Goal: Information Seeking & Learning: Check status

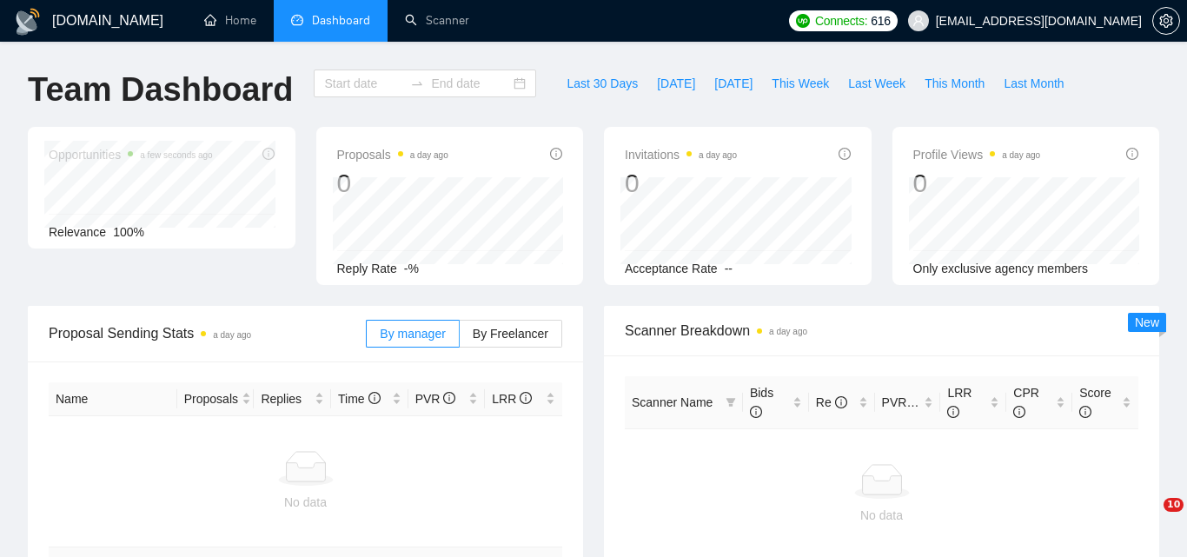
type input "[DATE]"
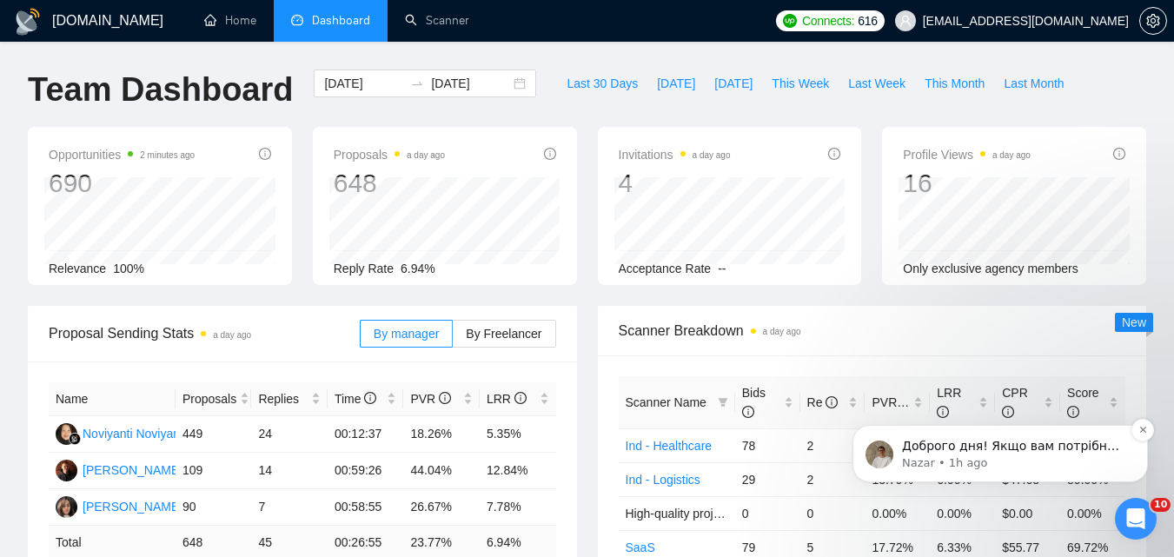
click at [1074, 451] on p "Доброго дня! Якщо вам потрібно трохи більше обсягу, ми можемо запропонувати пак…" at bounding box center [1014, 446] width 224 height 17
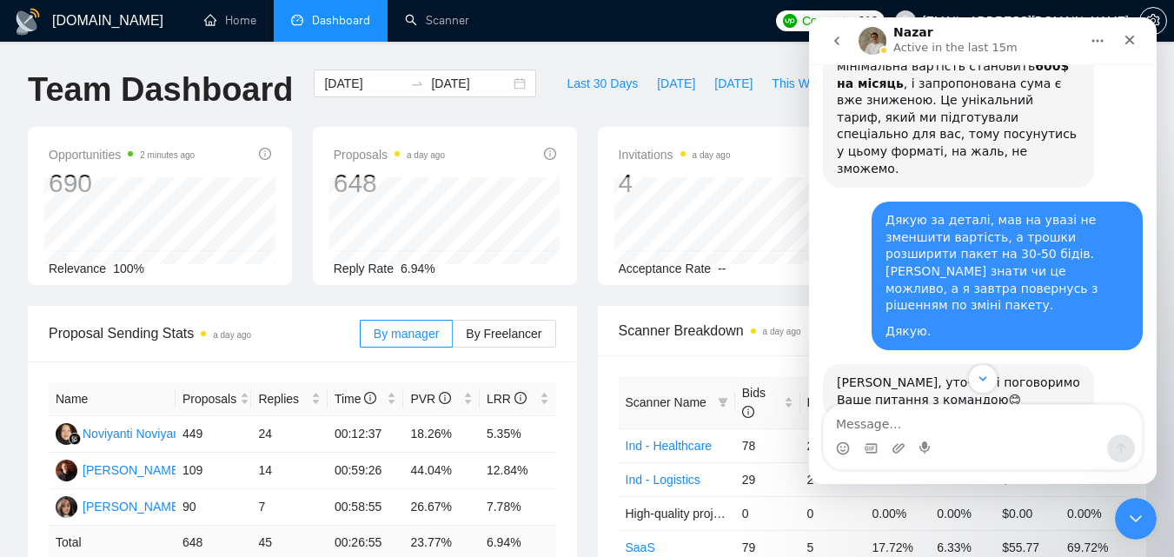
scroll to position [1817, 0]
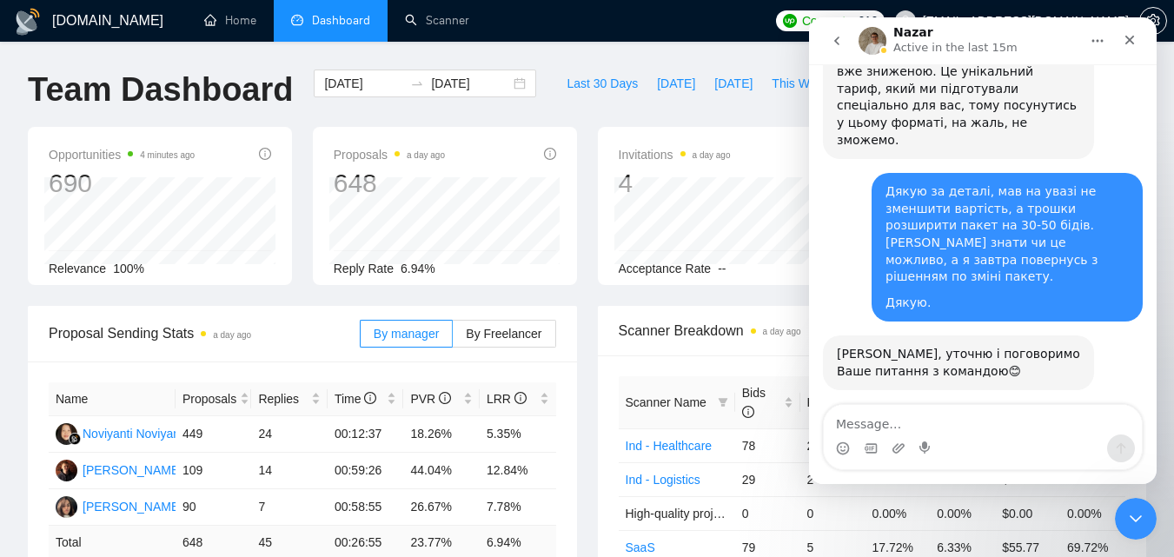
click at [633, 19] on ul "Home Dashboard Scanner" at bounding box center [474, 21] width 586 height 42
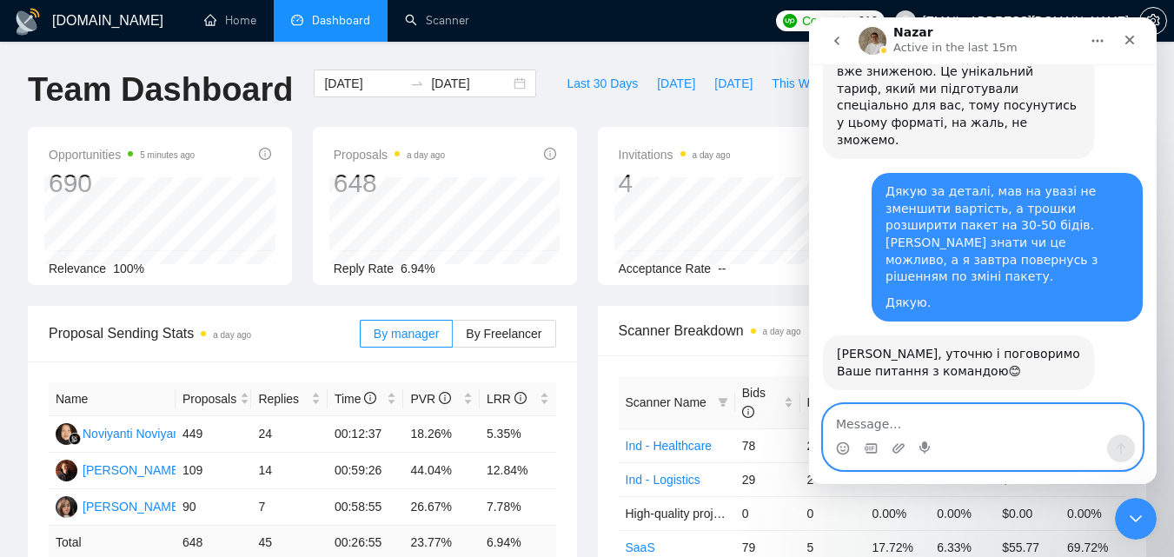
click at [906, 431] on textarea "Message…" at bounding box center [983, 420] width 318 height 30
type textarea "L"
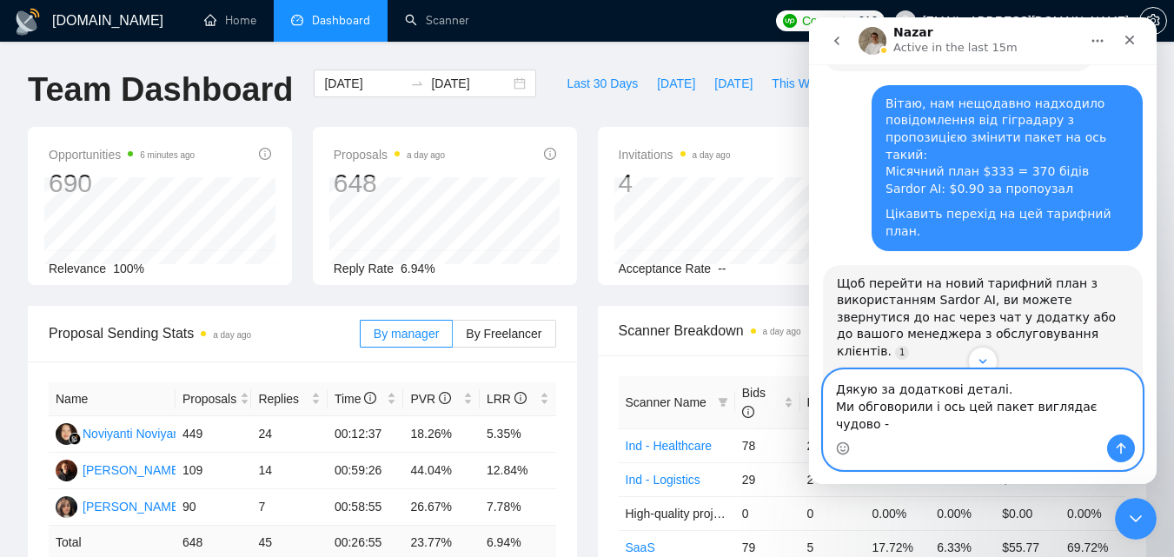
scroll to position [96, 0]
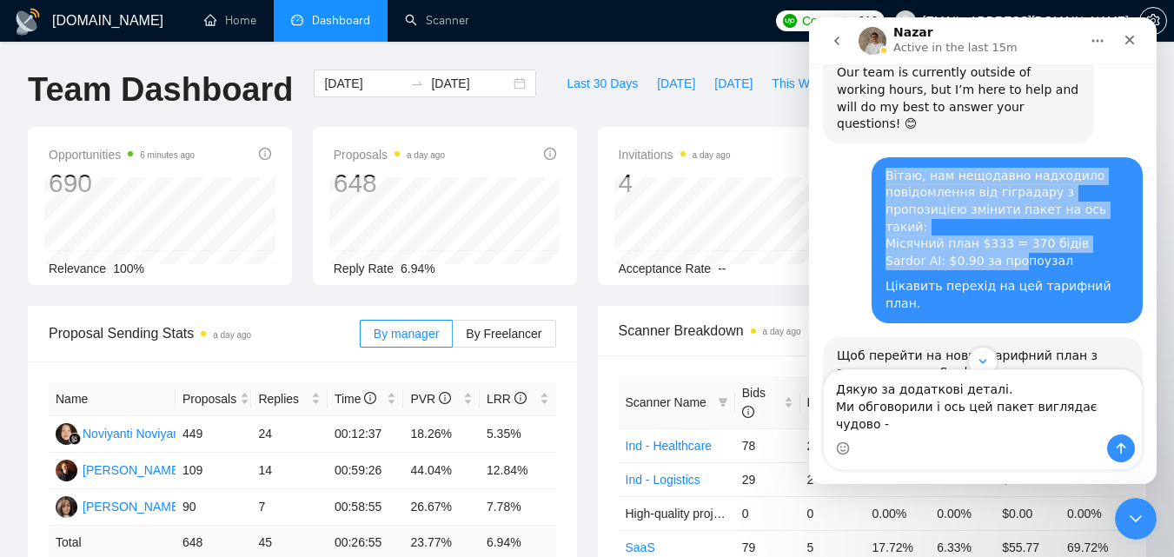
drag, startPoint x: 873, startPoint y: 215, endPoint x: 1000, endPoint y: 219, distance: 126.9
click at [1000, 219] on div "Вітаю, нам нещодавно надходило повідомлення від гіградару з пропозицією змінити…" at bounding box center [1007, 240] width 271 height 166
click at [1041, 217] on div "Вітаю, нам нещодавно надходило повідомлення від гіградару з пропозицією змінити…" at bounding box center [1006, 219] width 243 height 103
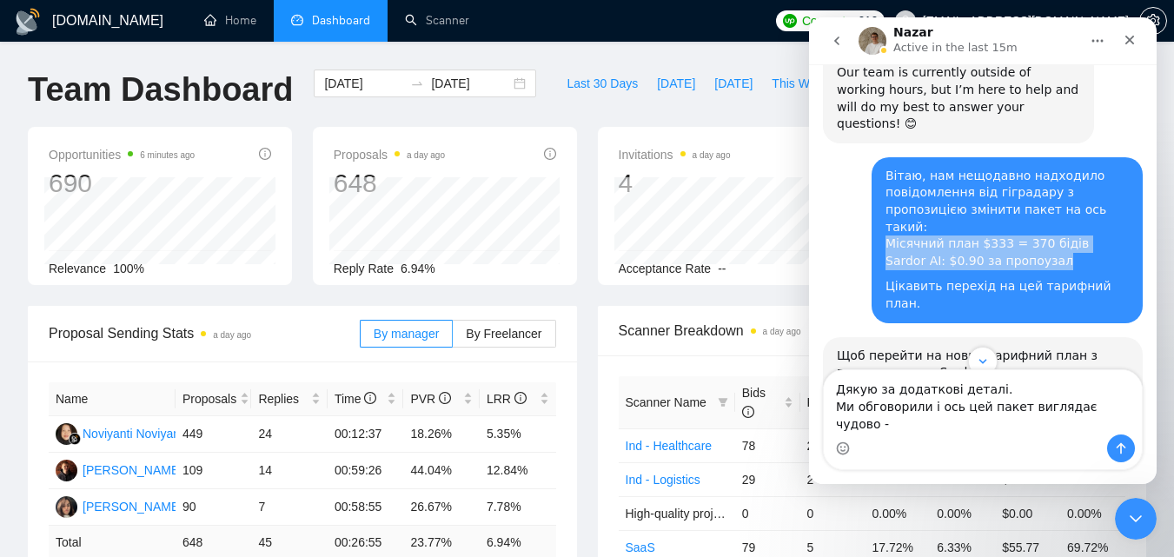
drag, startPoint x: 1050, startPoint y: 228, endPoint x: 881, endPoint y: 216, distance: 169.0
click at [885, 216] on div "Вітаю, нам нещодавно надходило повідомлення від гіградару з пропозицією змінити…" at bounding box center [1006, 219] width 243 height 103
copy div "Місячний план $333 = 370 бідів Sardor AI: $0.90 за пропоузал"
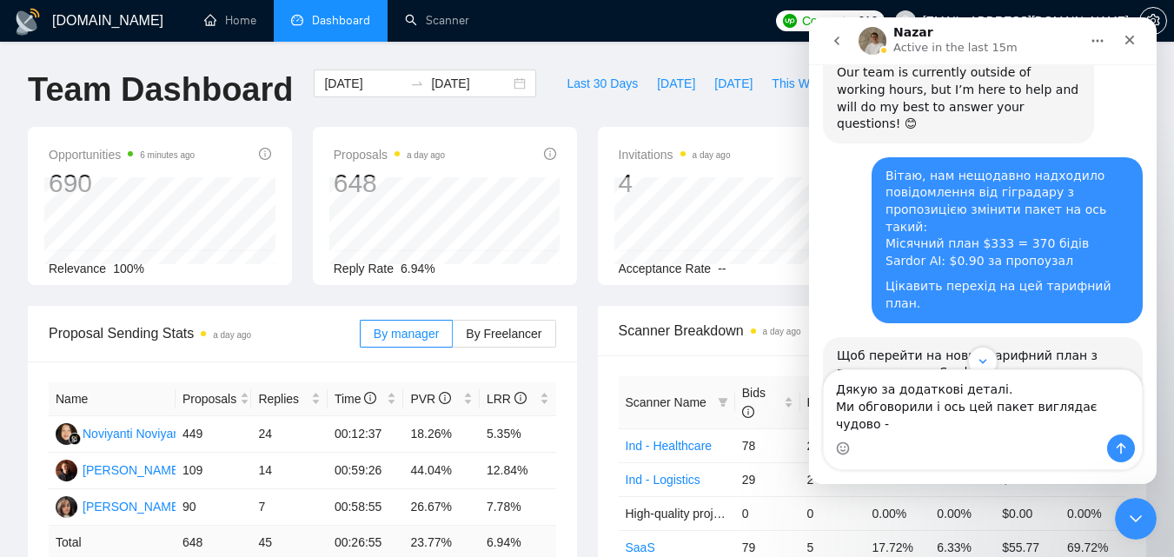
click at [1048, 442] on div "Intercom messenger" at bounding box center [983, 448] width 318 height 28
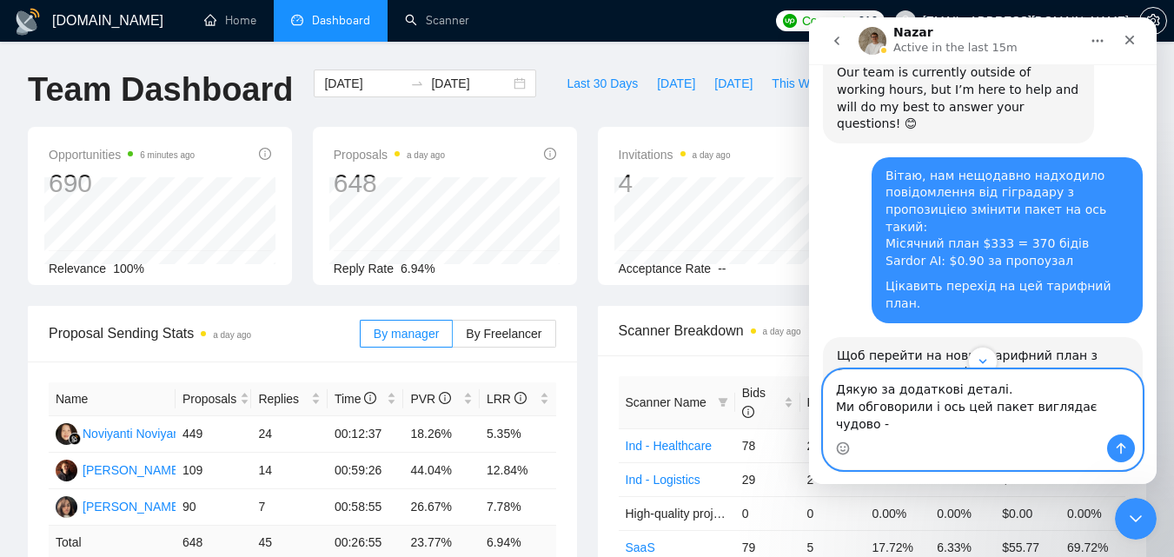
click at [1055, 424] on textarea "Дякую за додаткові деталі. Ми обговорили і ось цей пакет виглядає чудово -" at bounding box center [983, 402] width 318 height 64
paste textarea "Місячний план $333 = 370 бідів Sardor AI: $0.90 за пропоузал"
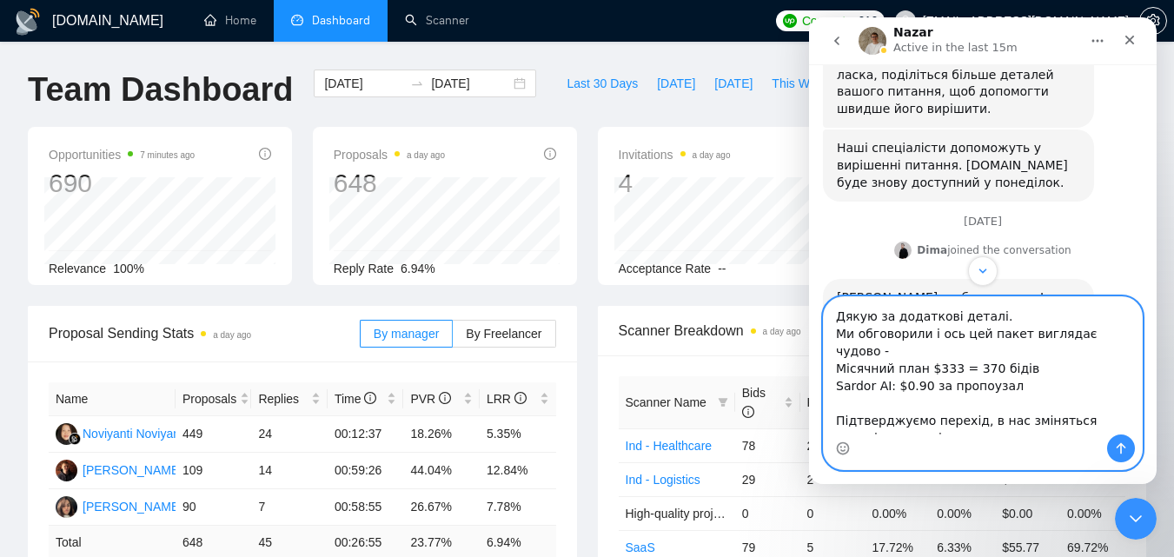
scroll to position [11, 0]
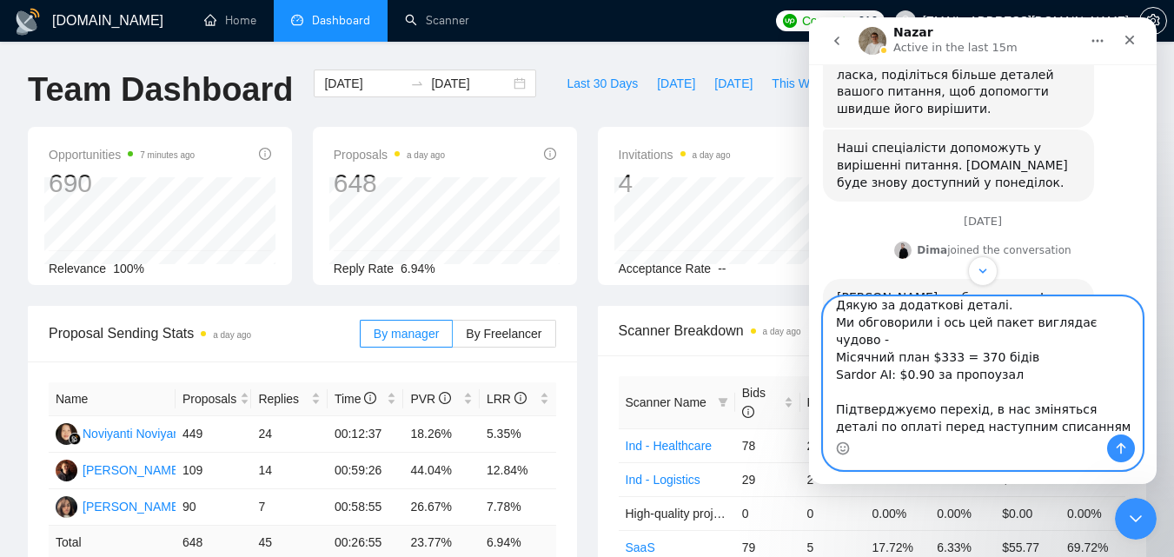
click at [1083, 391] on textarea "Дякую за додаткові деталі. Ми обговорили і ось цей пакет виглядає чудово - Міся…" at bounding box center [983, 365] width 318 height 137
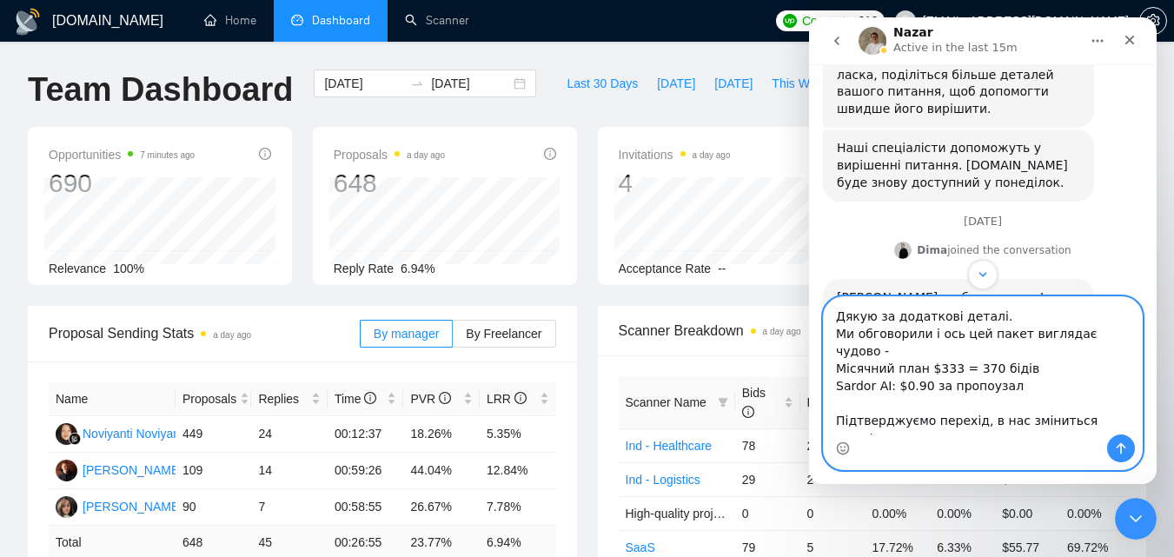
click at [1125, 401] on textarea "Дякую за додаткові деталі. Ми обговорили і ось цей пакет виглядає чудово - Міся…" at bounding box center [983, 365] width 318 height 137
drag, startPoint x: 1111, startPoint y: 420, endPoint x: 1099, endPoint y: 408, distance: 16.0
click at [1099, 408] on textarea "Дякую за додаткові деталі. Ми обговорили і ось цей пакет виглядає чудово - Міся…" at bounding box center [983, 365] width 318 height 137
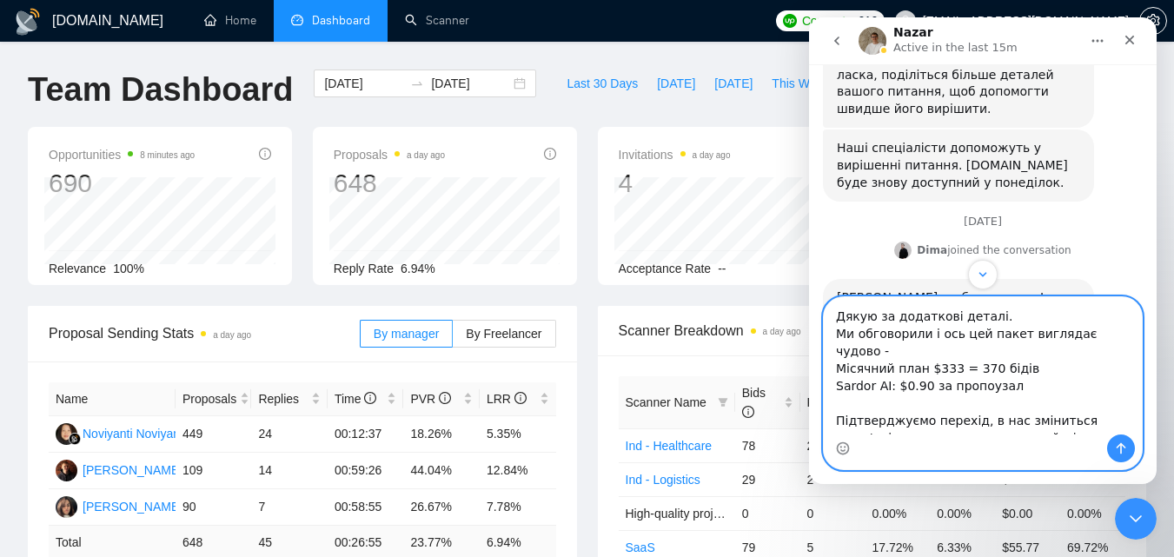
type textarea "Дякую за додаткові деталі. Ми обговорили і ось цей пакет виглядає чудово - Міся…"
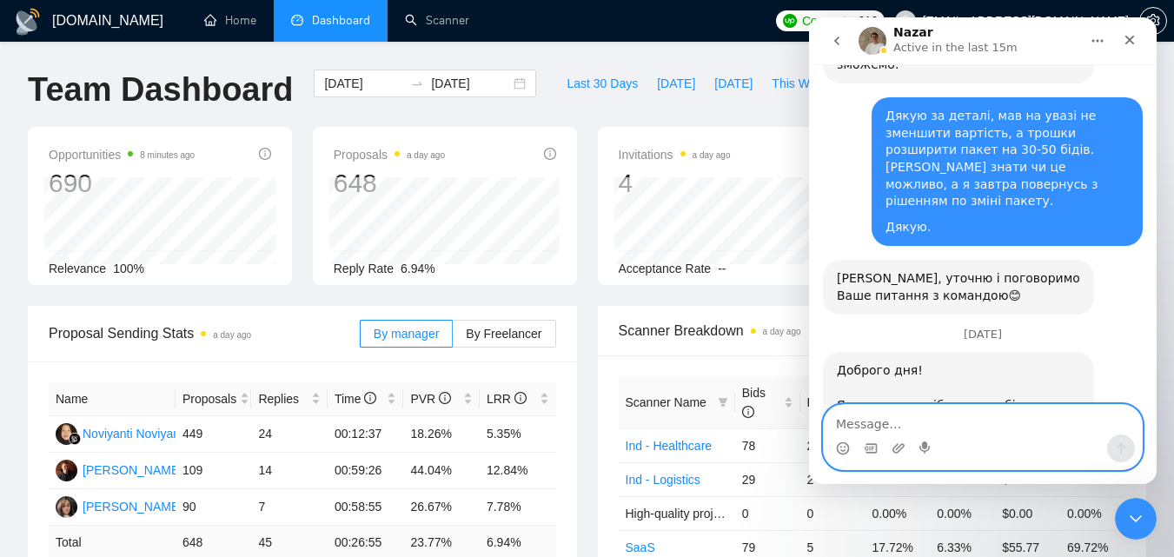
scroll to position [1997, 0]
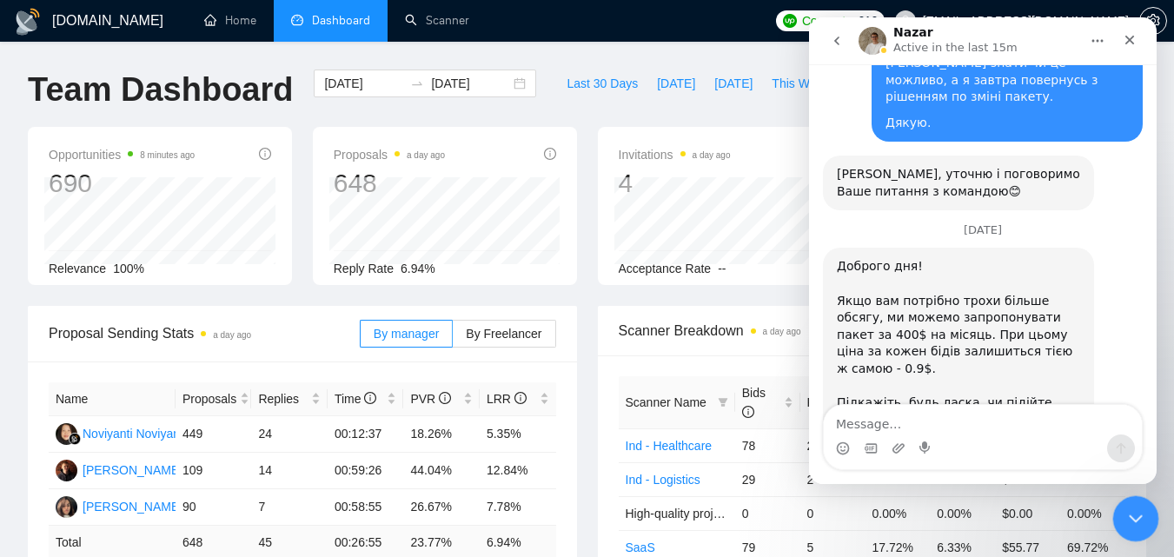
click at [1131, 517] on icon "Close Intercom Messenger" at bounding box center [1133, 516] width 12 height 7
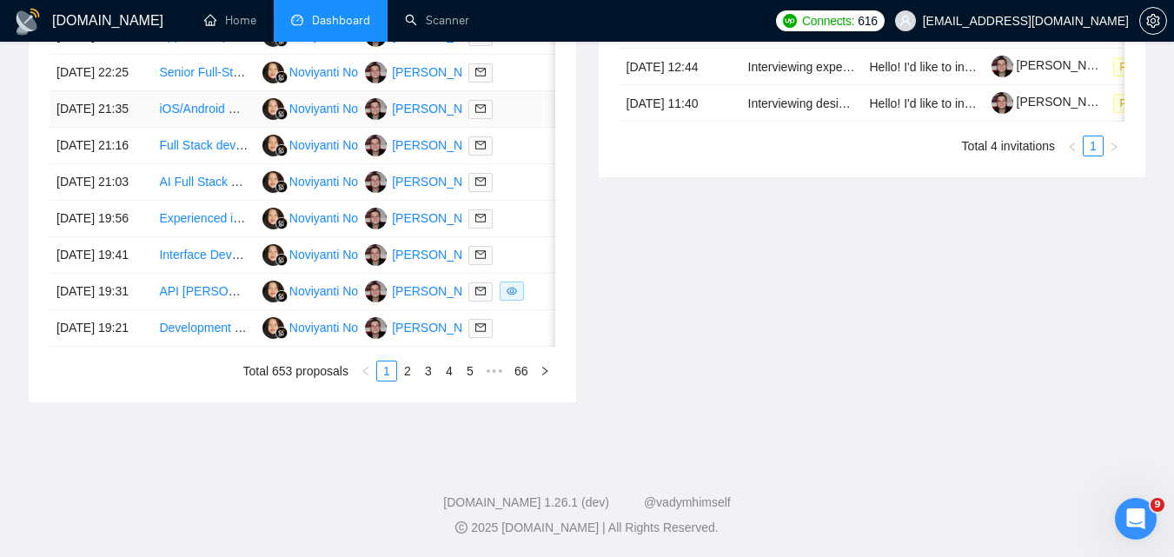
scroll to position [869, 0]
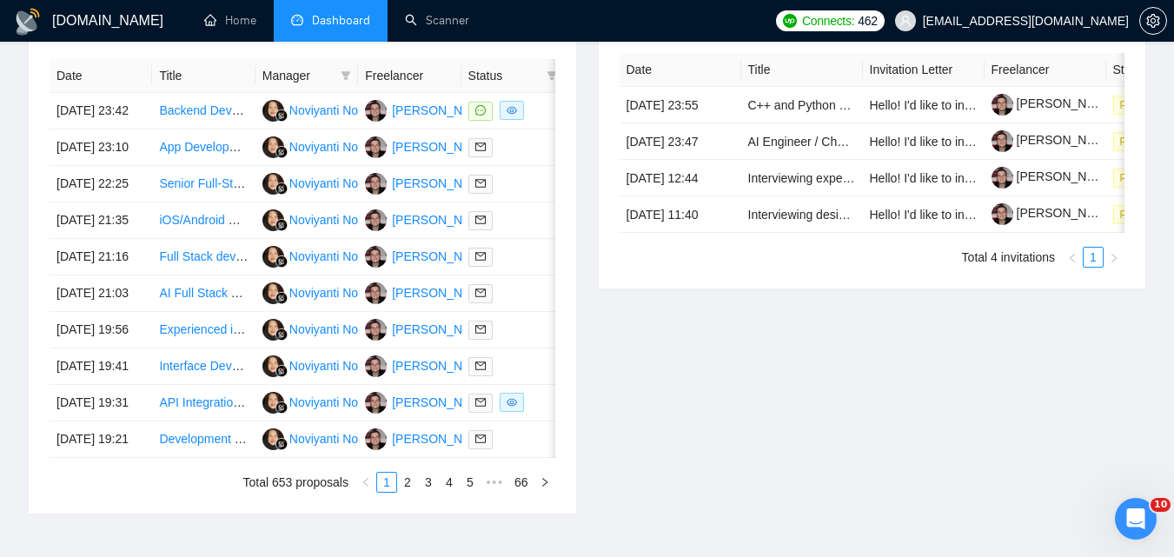
scroll to position [521, 0]
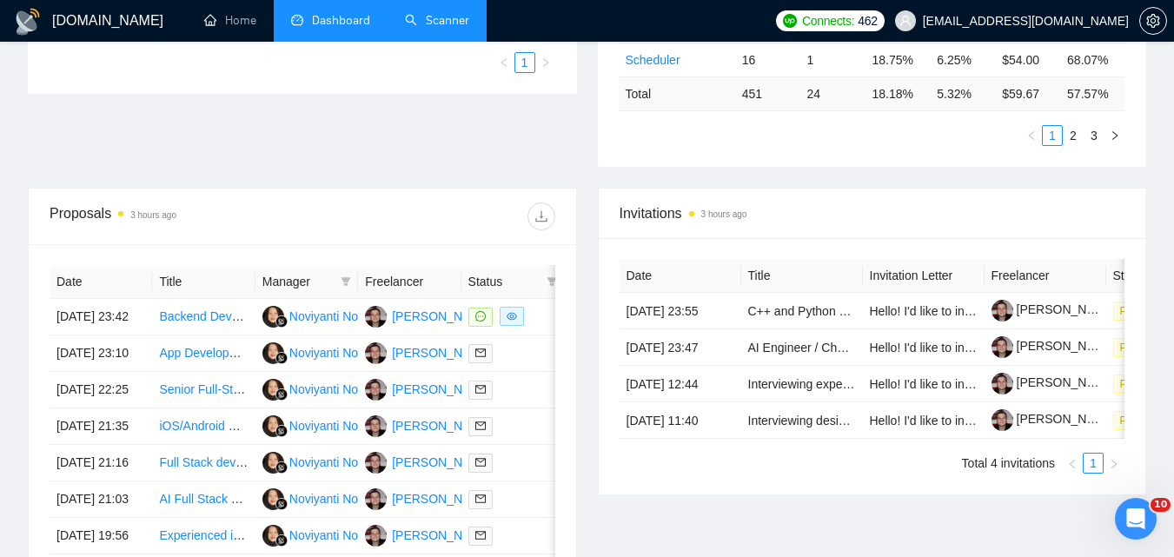
click at [430, 28] on link "Scanner" at bounding box center [437, 20] width 64 height 15
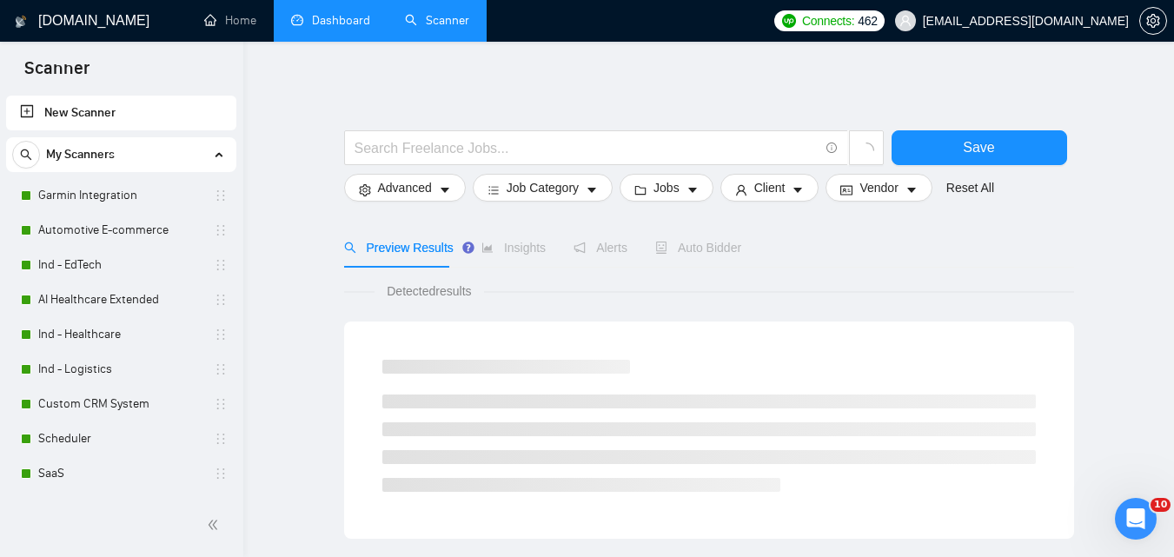
drag, startPoint x: 430, startPoint y: 30, endPoint x: 334, endPoint y: 18, distance: 97.2
click at [334, 18] on link "Dashboard" at bounding box center [330, 20] width 79 height 15
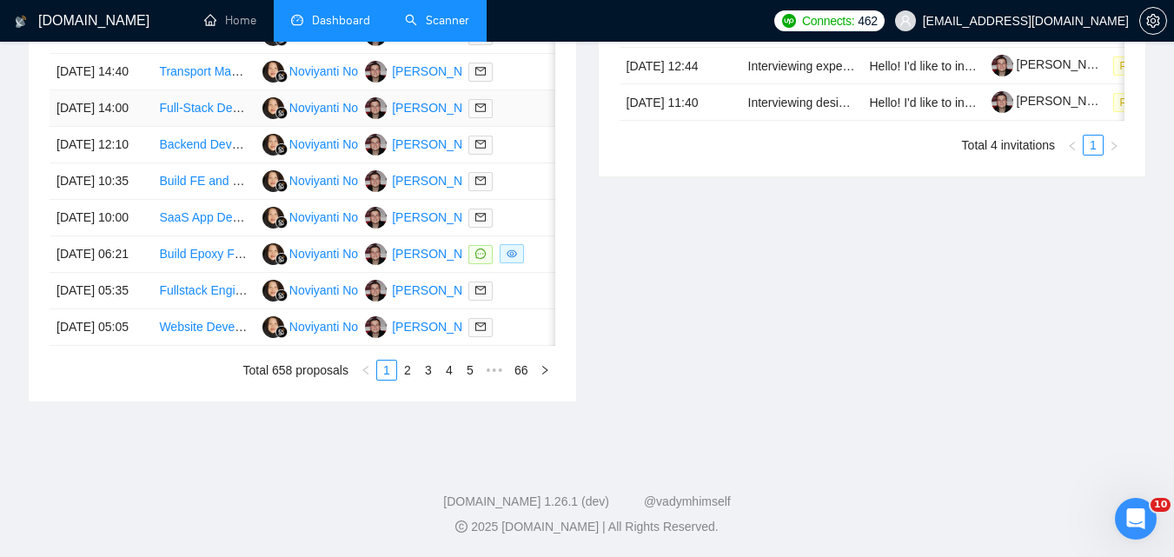
scroll to position [956, 0]
click at [415, 380] on link "2" at bounding box center [407, 370] width 19 height 19
click at [422, 380] on link "3" at bounding box center [428, 370] width 19 height 19
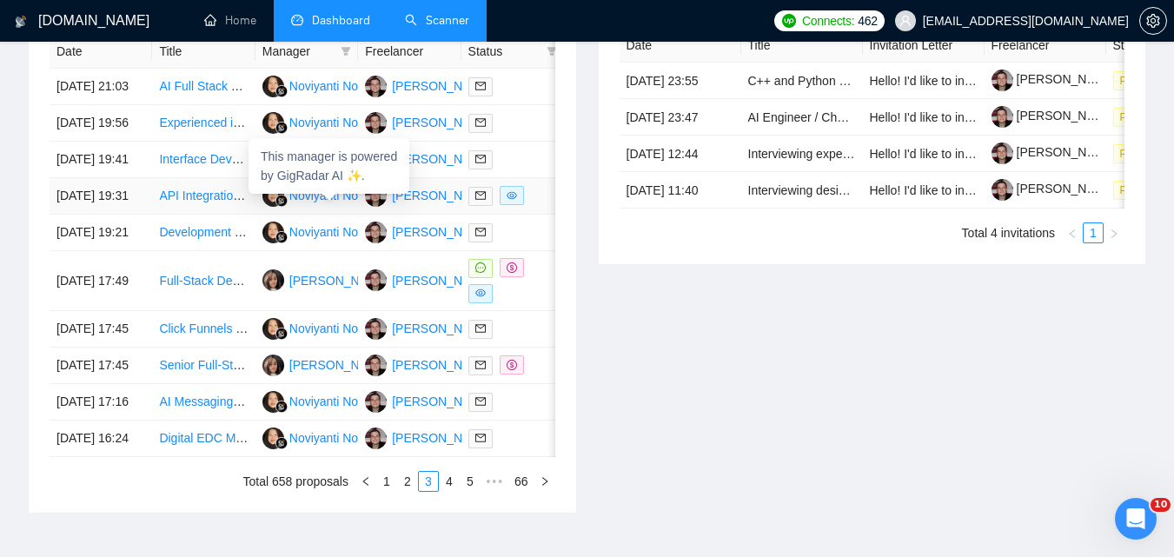
scroll to position [782, 0]
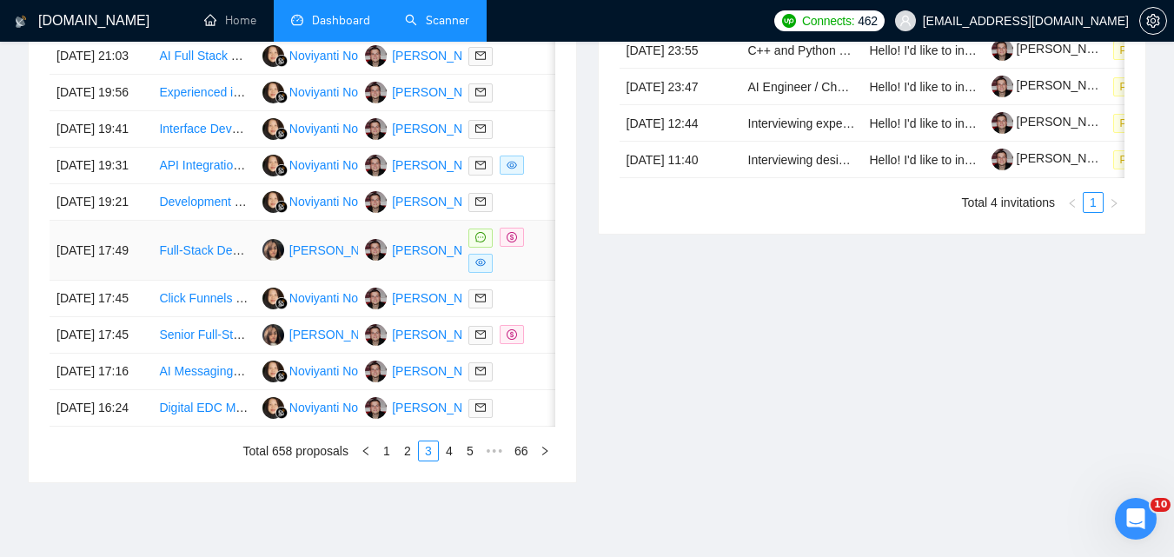
click at [125, 281] on td "[DATE] 17:49" at bounding box center [101, 251] width 103 height 60
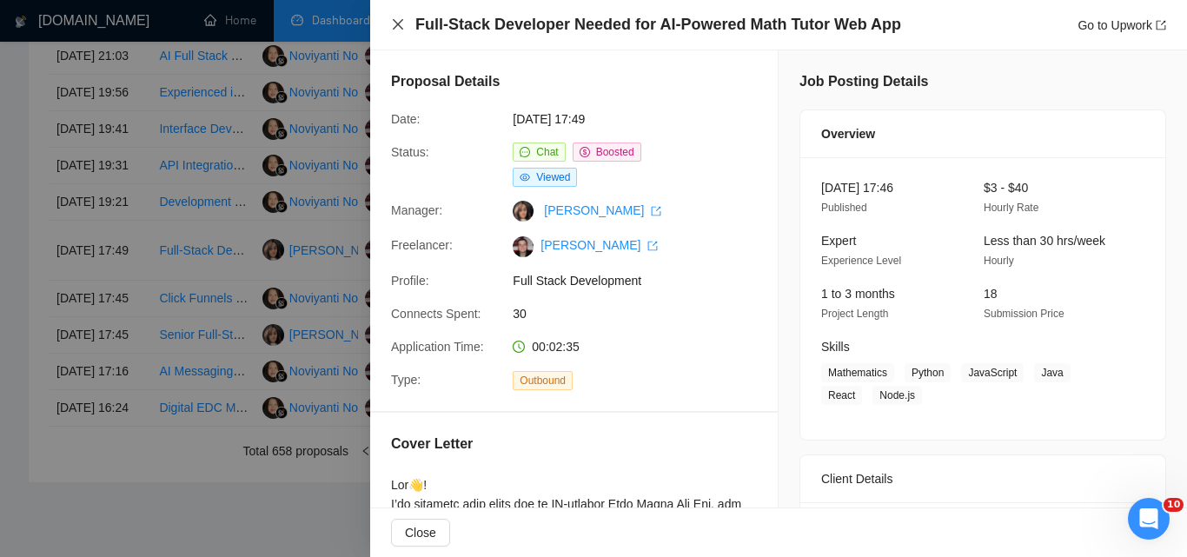
click at [395, 27] on icon "close" at bounding box center [398, 24] width 10 height 10
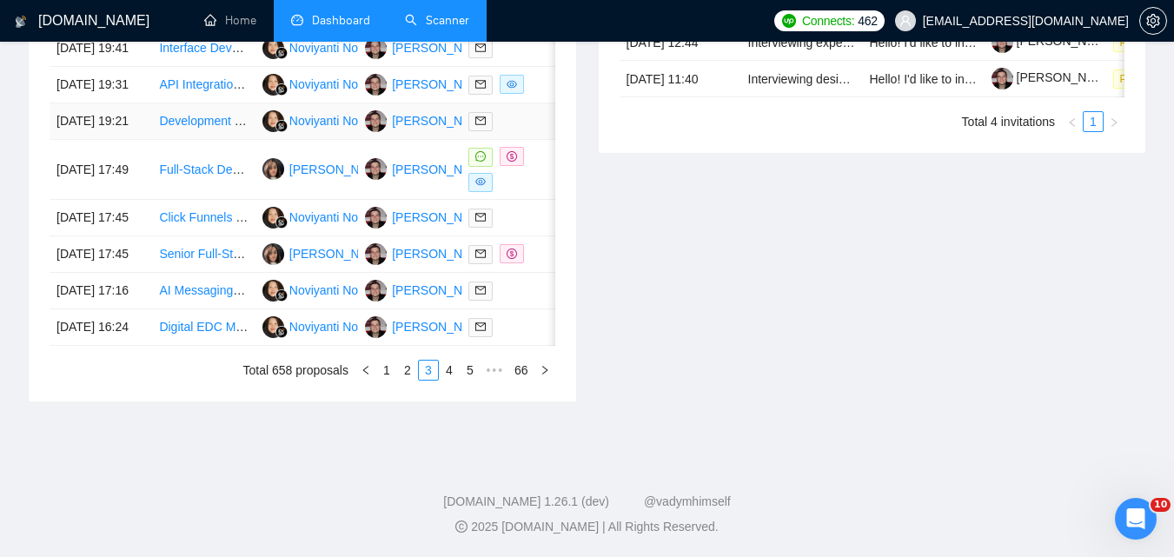
scroll to position [1024, 0]
click at [388, 366] on link "1" at bounding box center [386, 370] width 19 height 19
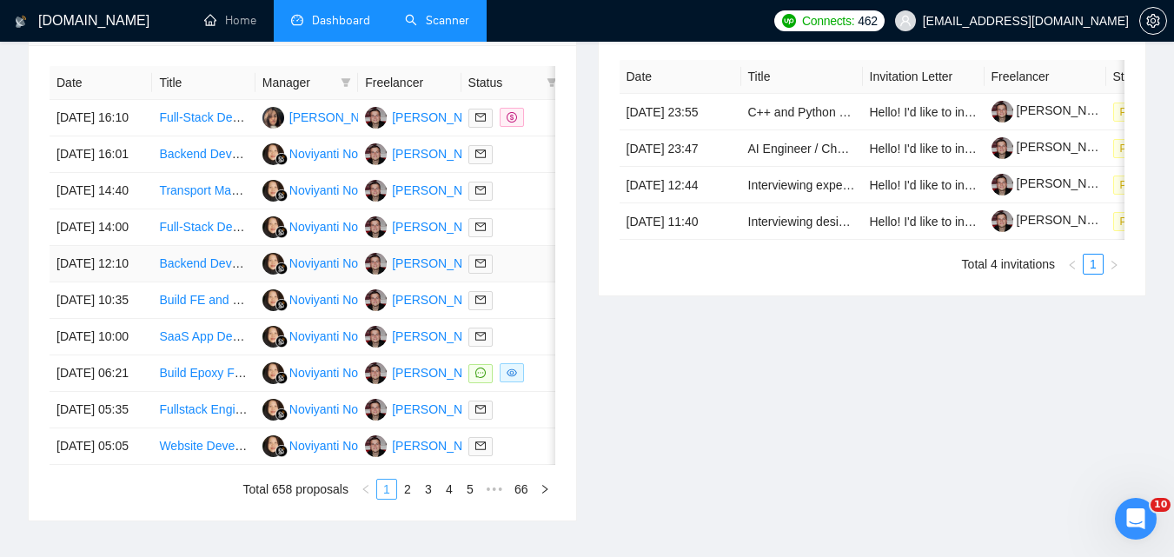
scroll to position [670, 0]
